Goal: Transaction & Acquisition: Purchase product/service

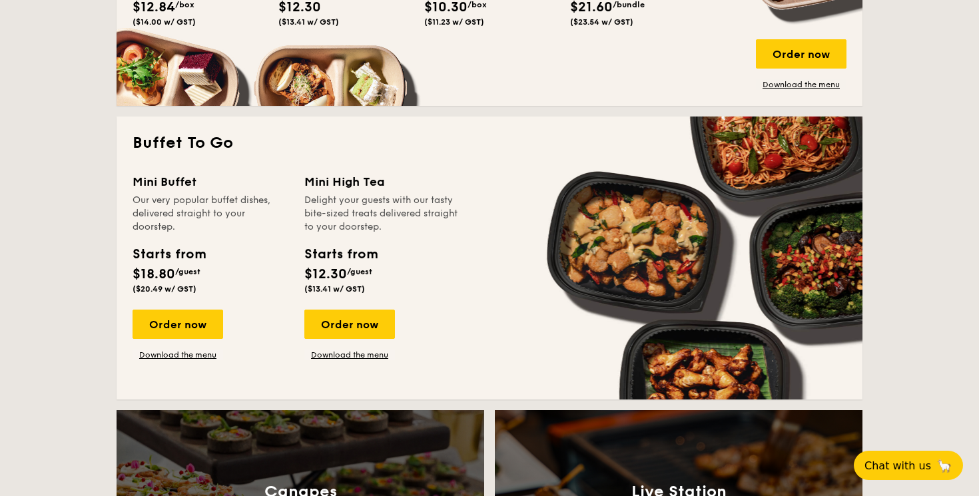
scroll to position [1075, 0]
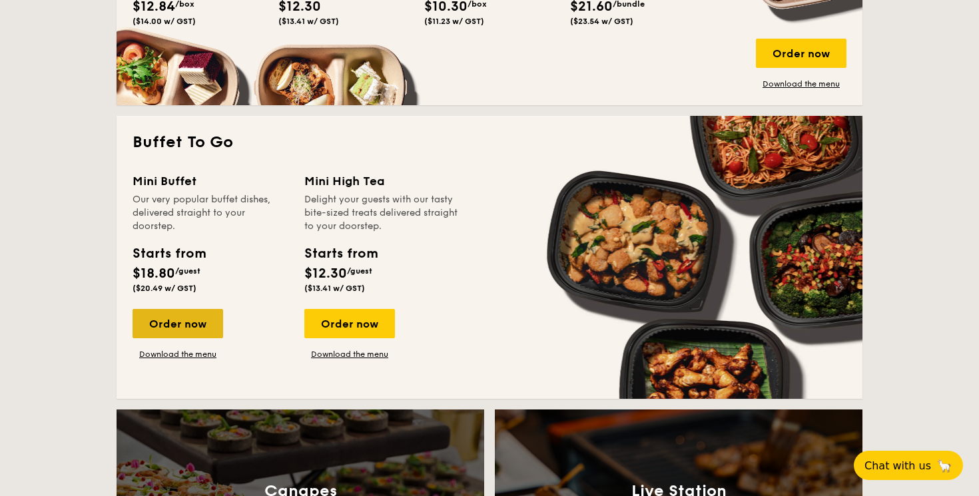
click at [194, 333] on div "Order now" at bounding box center [177, 323] width 91 height 29
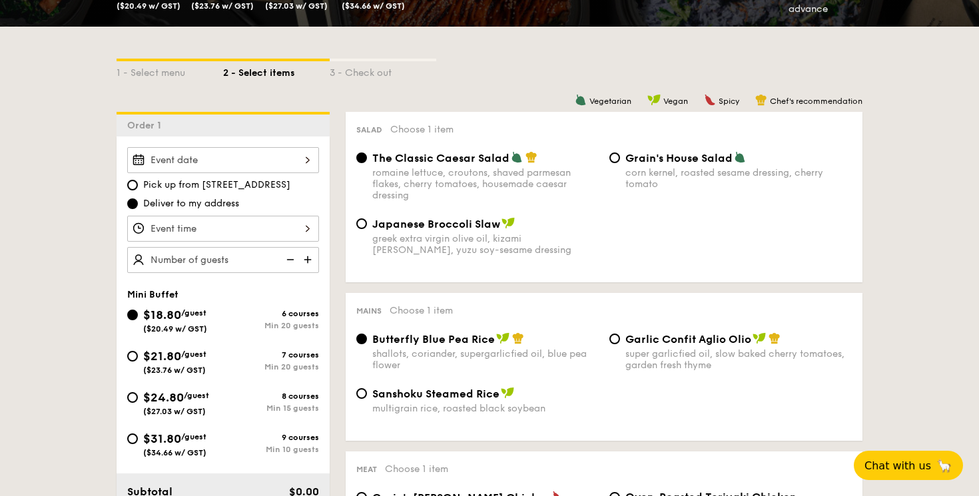
scroll to position [272, 0]
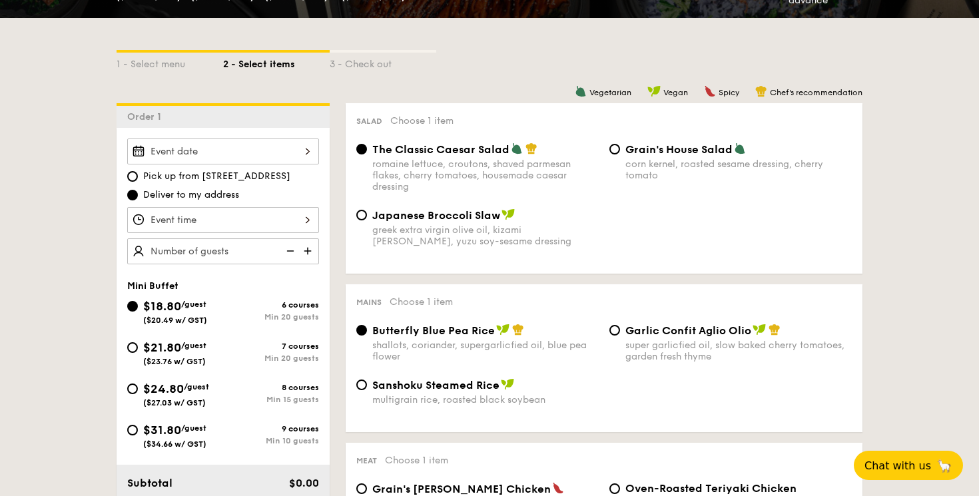
click at [310, 218] on div at bounding box center [223, 220] width 192 height 26
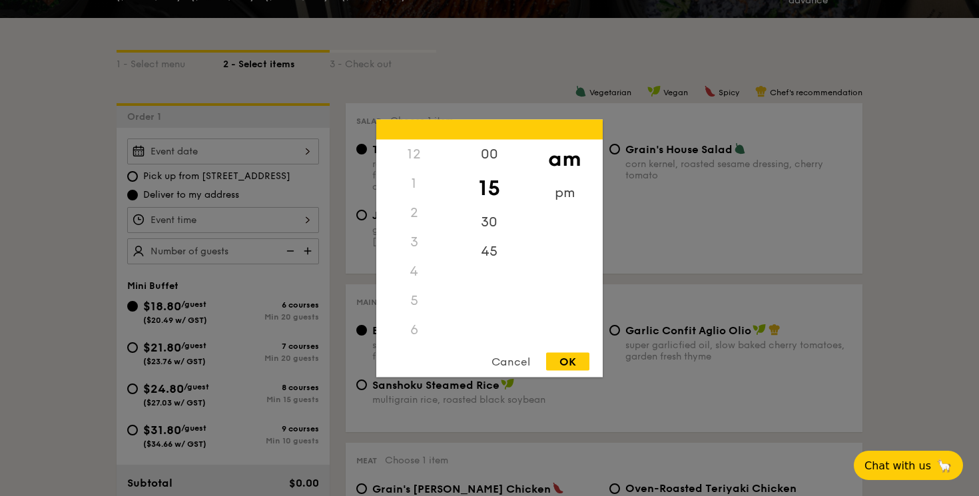
scroll to position [158, 0]
click at [568, 353] on div "OK" at bounding box center [567, 361] width 43 height 18
type input "11:15AM"
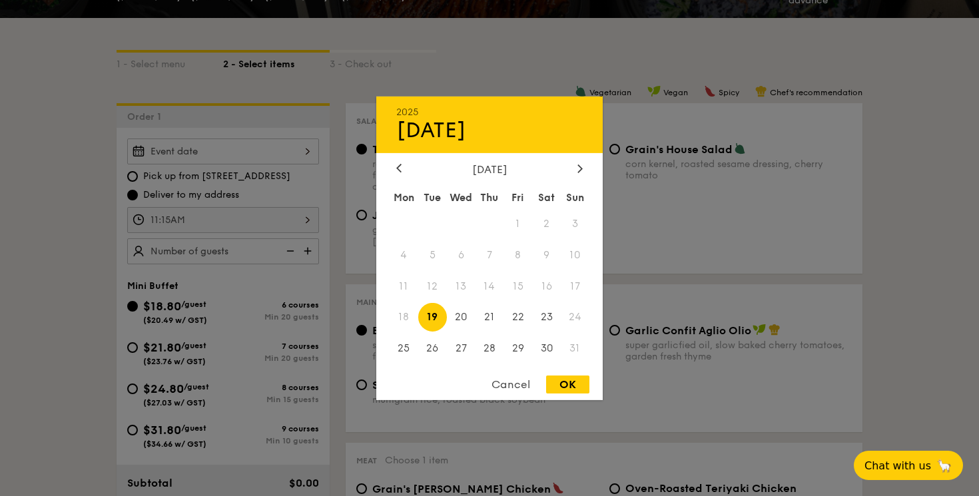
click at [307, 150] on div "2025 Aug [DATE] Tue Wed Thu Fri Sat Sun 1 2 3 4 5 6 7 8 9 10 11 12 13 14 15 16 …" at bounding box center [223, 151] width 192 height 26
click at [405, 324] on span "18" at bounding box center [403, 317] width 29 height 29
click at [431, 318] on span "19" at bounding box center [432, 317] width 29 height 29
click at [561, 383] on div "OK" at bounding box center [567, 384] width 43 height 18
type input "[DATE]"
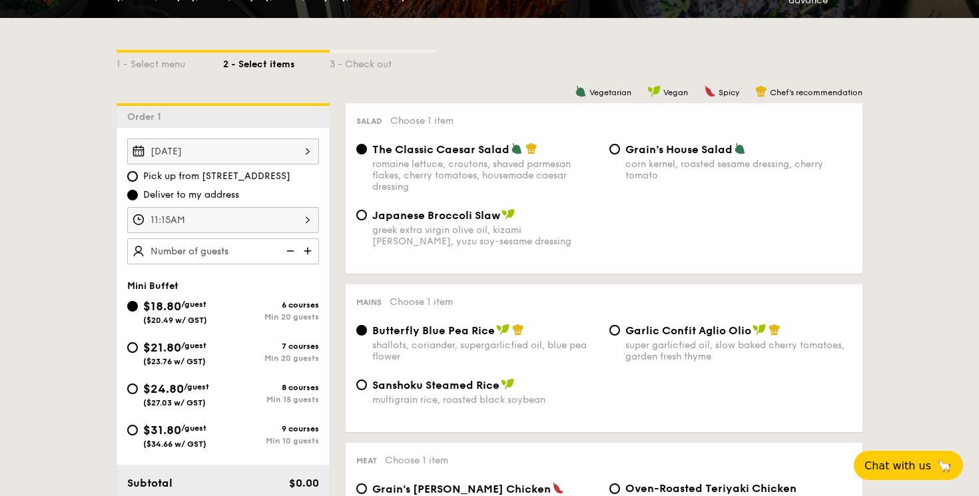
click at [310, 252] on img at bounding box center [309, 250] width 20 height 25
click at [296, 252] on img at bounding box center [289, 250] width 20 height 25
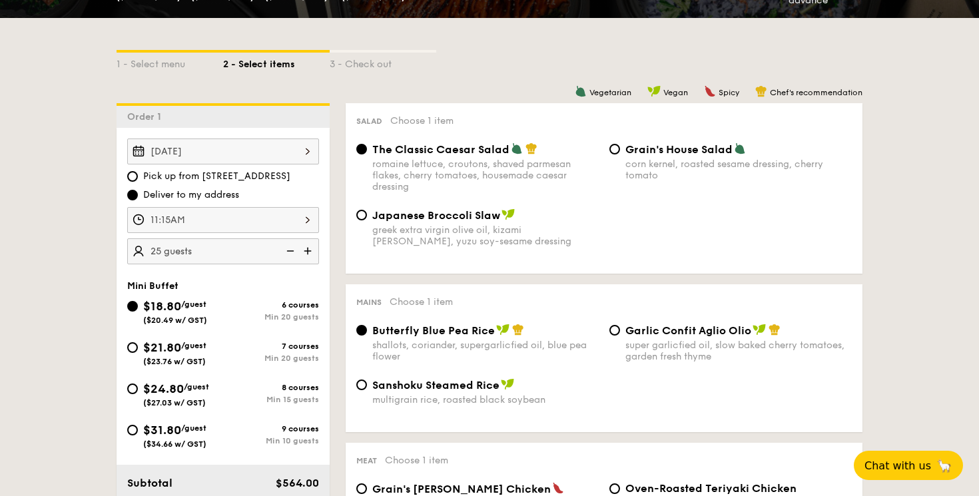
type input "20 guests"
click at [296, 252] on img at bounding box center [289, 250] width 20 height 25
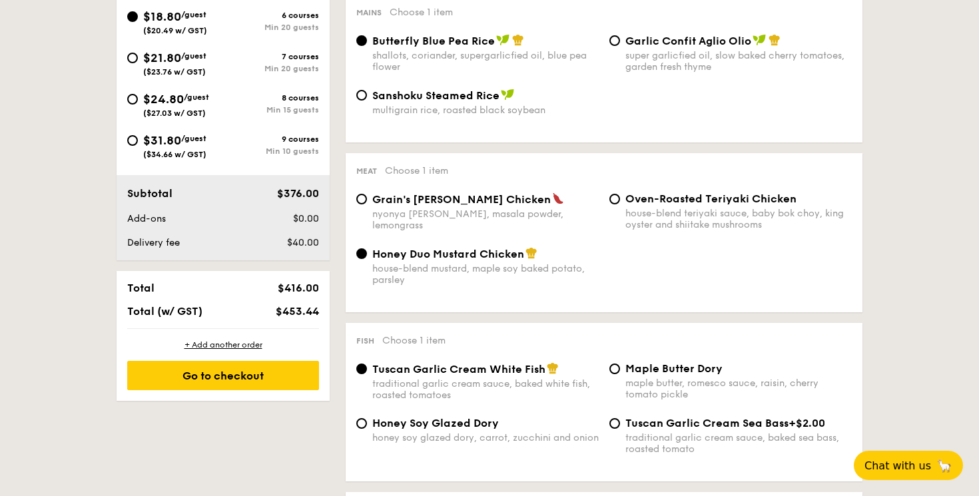
scroll to position [567, 0]
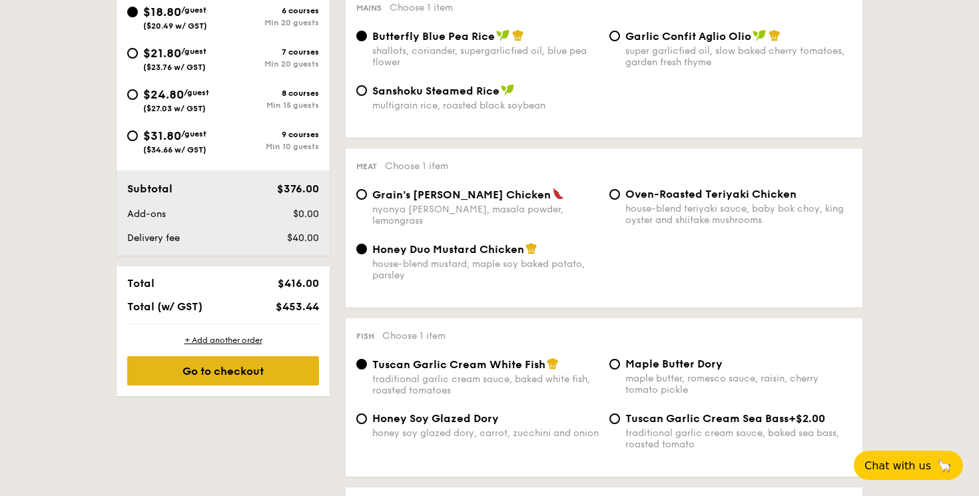
click at [243, 375] on div "Go to checkout" at bounding box center [223, 370] width 192 height 29
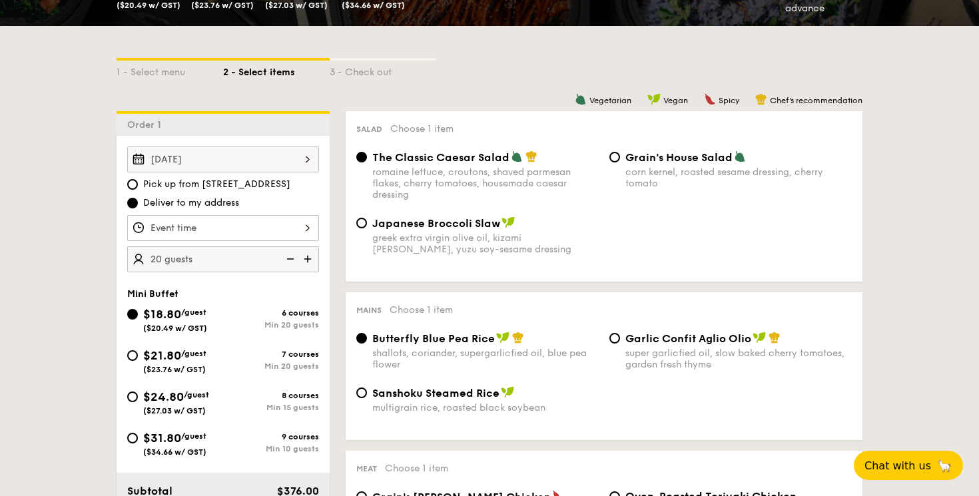
scroll to position [315, 0]
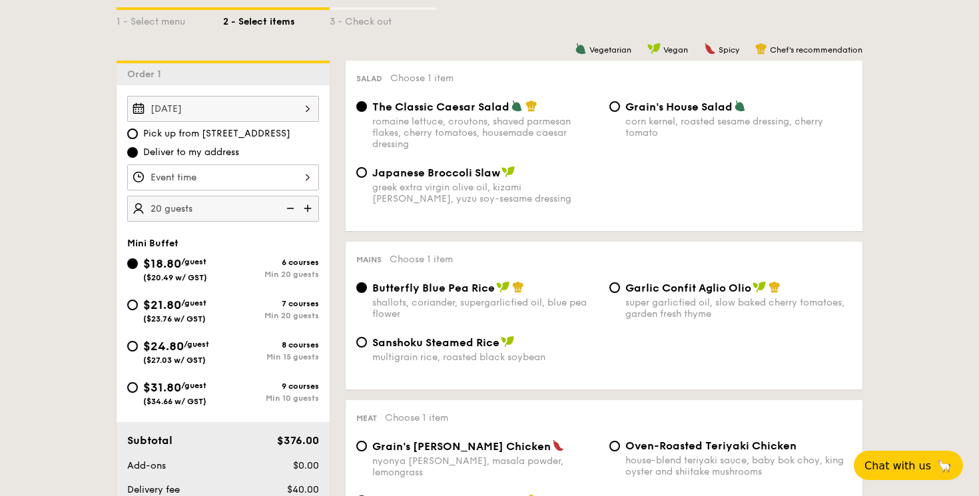
scroll to position [2530, 0]
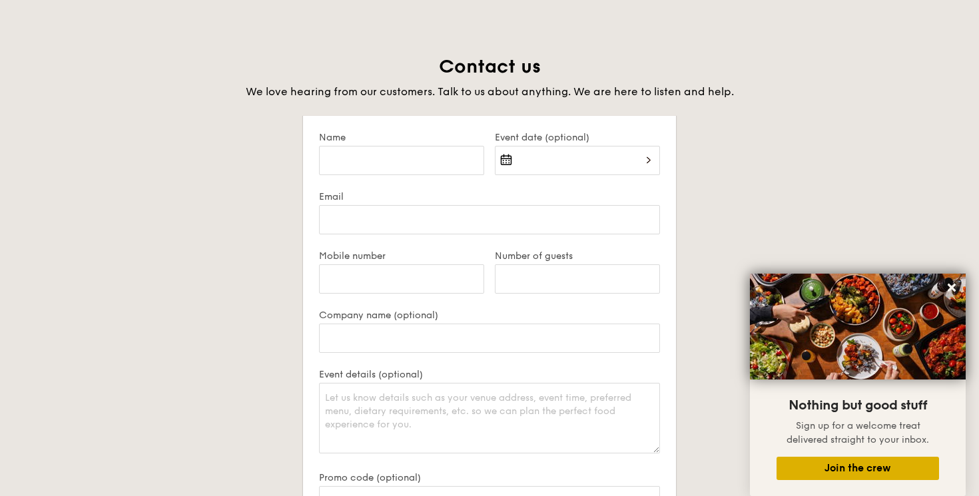
click at [850, 469] on button "Join the crew" at bounding box center [857, 468] width 162 height 23
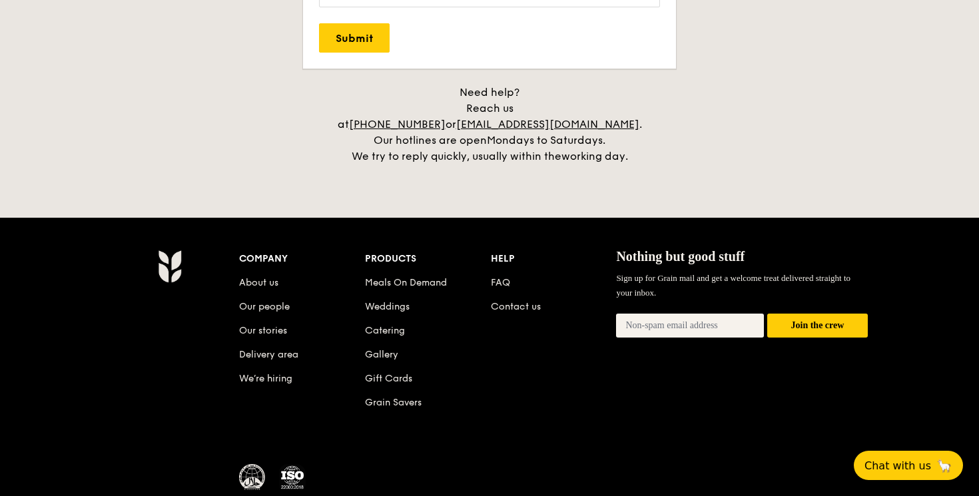
scroll to position [3114, 0]
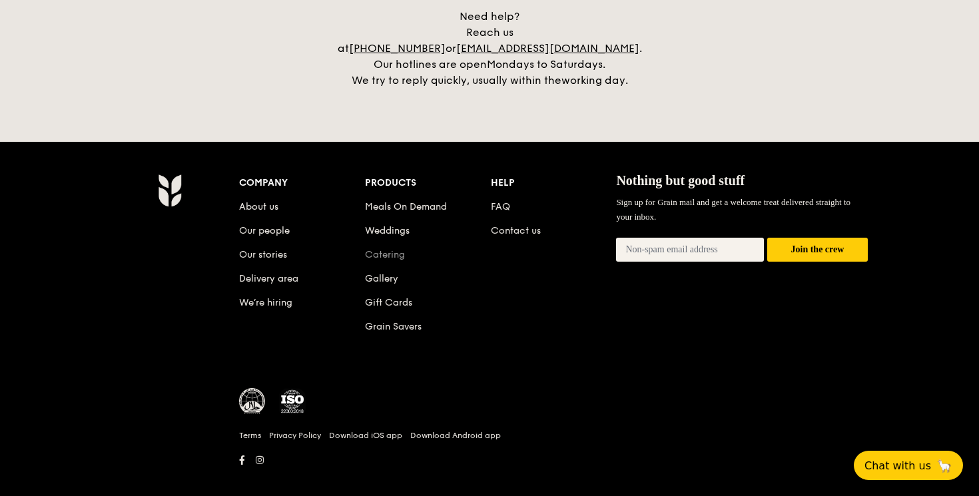
click at [391, 249] on link "Catering" at bounding box center [385, 254] width 40 height 11
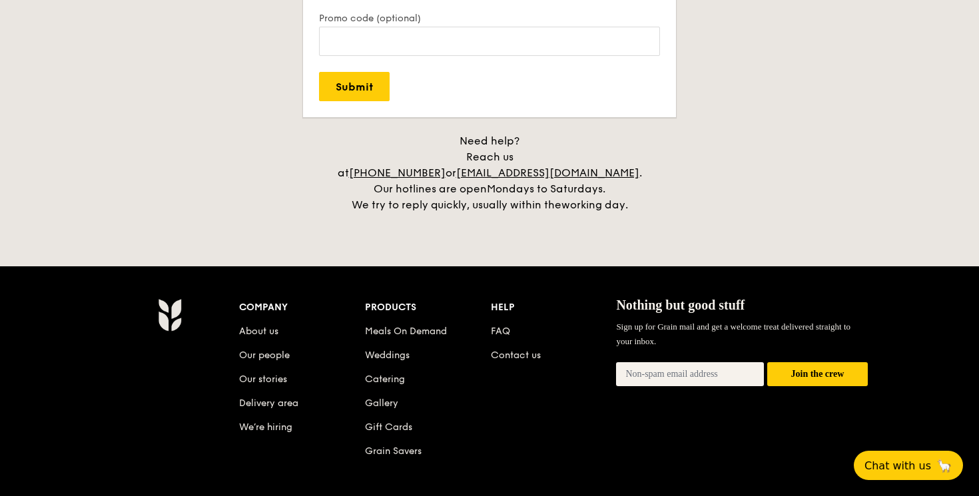
scroll to position [3114, 0]
